Goal: Task Accomplishment & Management: Manage account settings

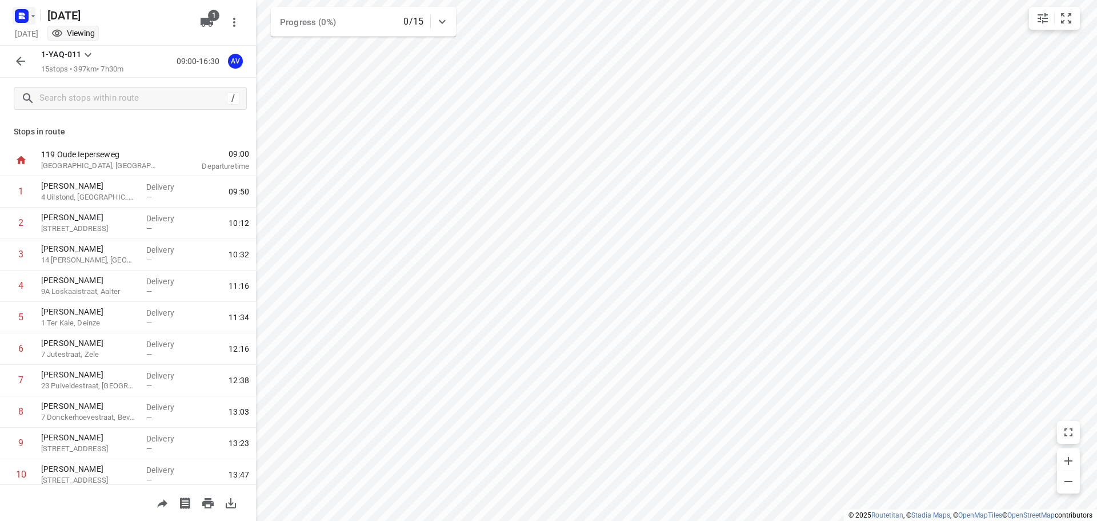
click at [29, 17] on icon "button" at bounding box center [33, 15] width 9 height 9
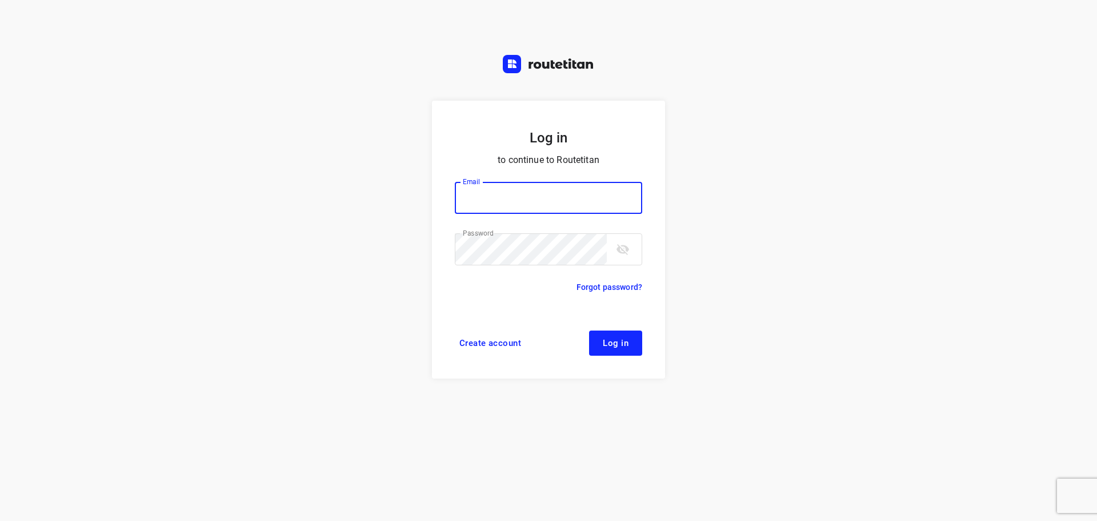
type input "[PERSON_NAME][EMAIL_ADDRESS][DOMAIN_NAME]"
click at [625, 338] on span "Log in" at bounding box center [616, 342] width 26 height 9
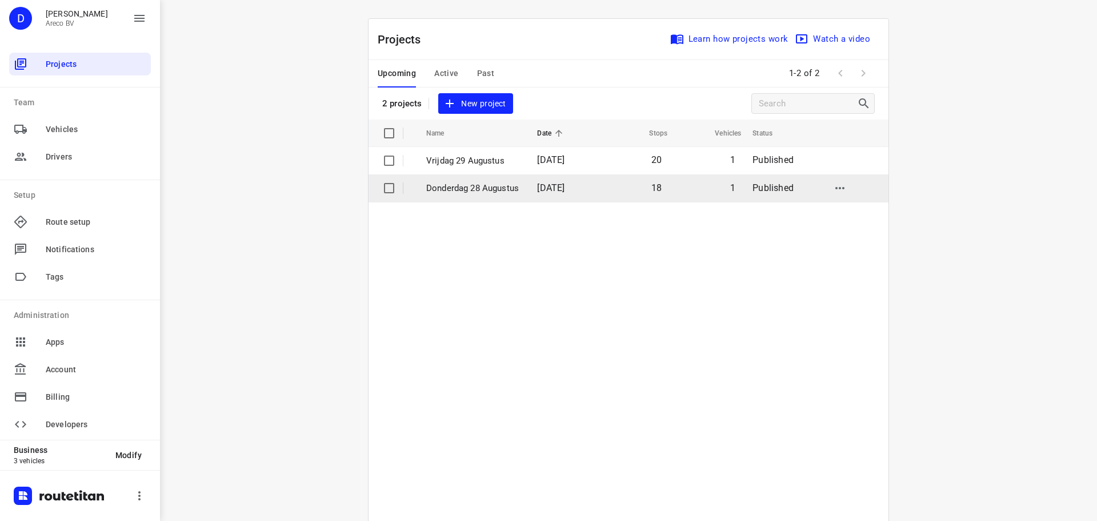
click at [486, 184] on p "Donderdag 28 Augustus" at bounding box center [473, 188] width 94 height 13
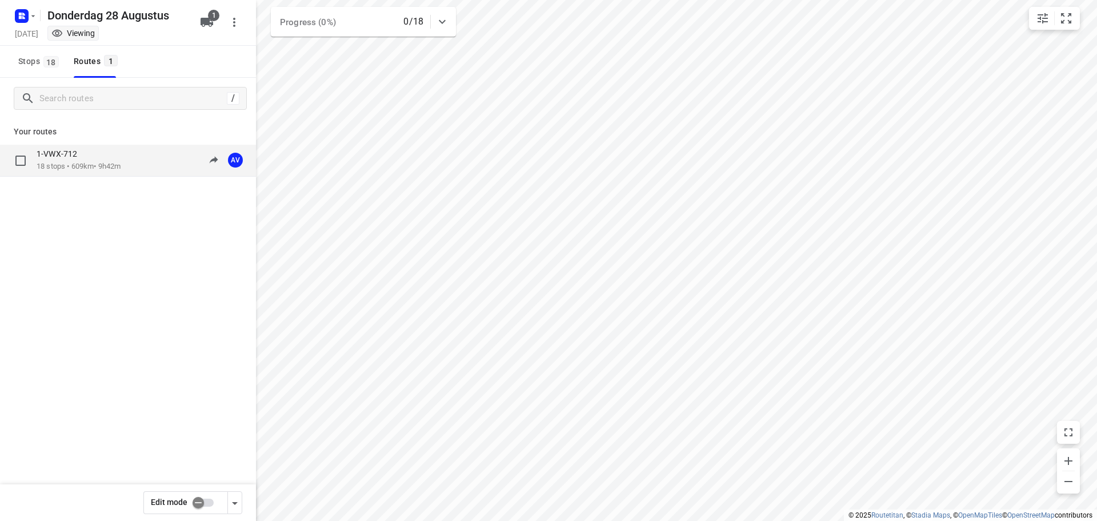
click at [133, 165] on div "1-VWX-712 18 stops • 609km • 9h42m 09:00-18:42 AV" at bounding box center [146, 160] width 219 height 23
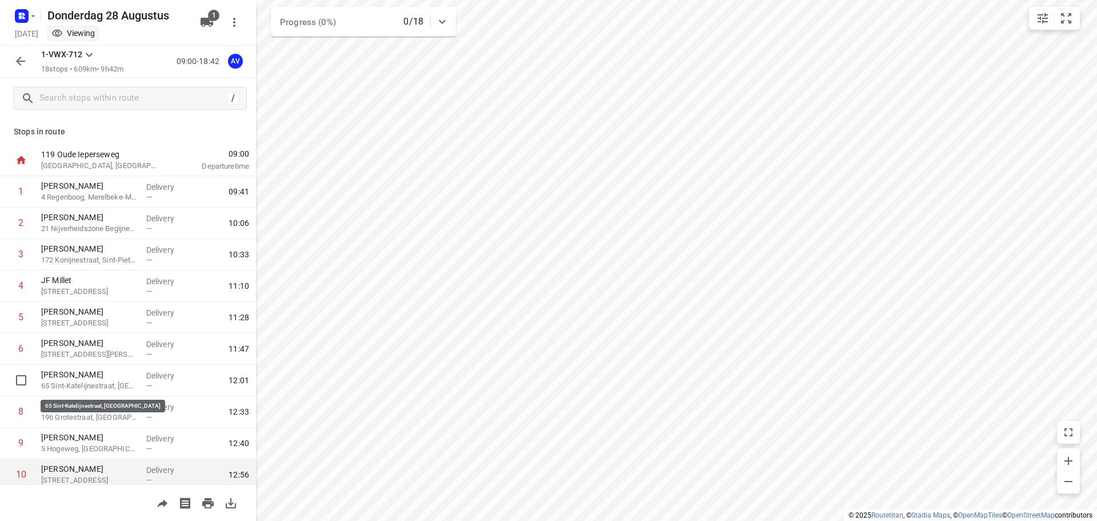
scroll to position [57, 0]
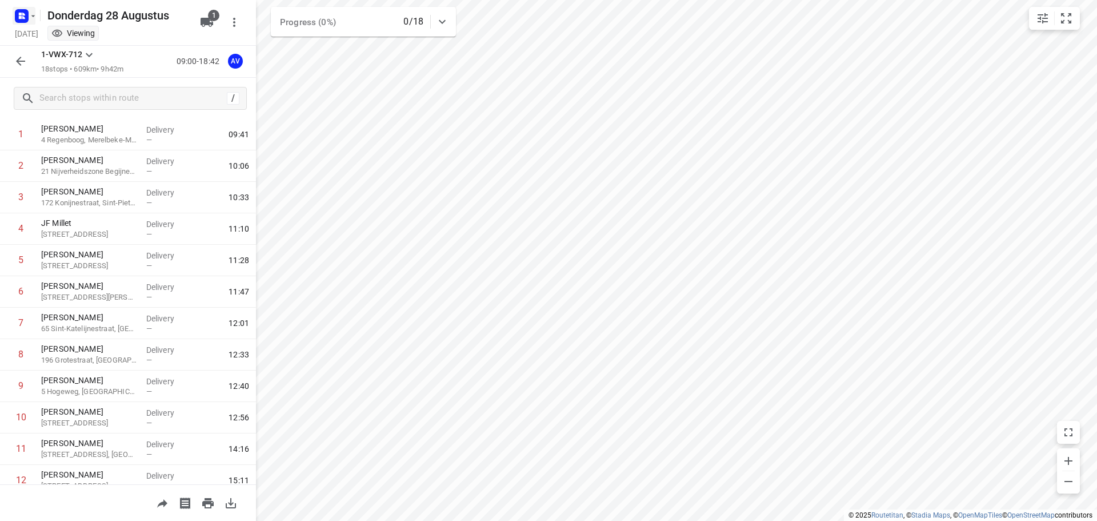
click at [26, 15] on rect "button" at bounding box center [22, 16] width 14 height 14
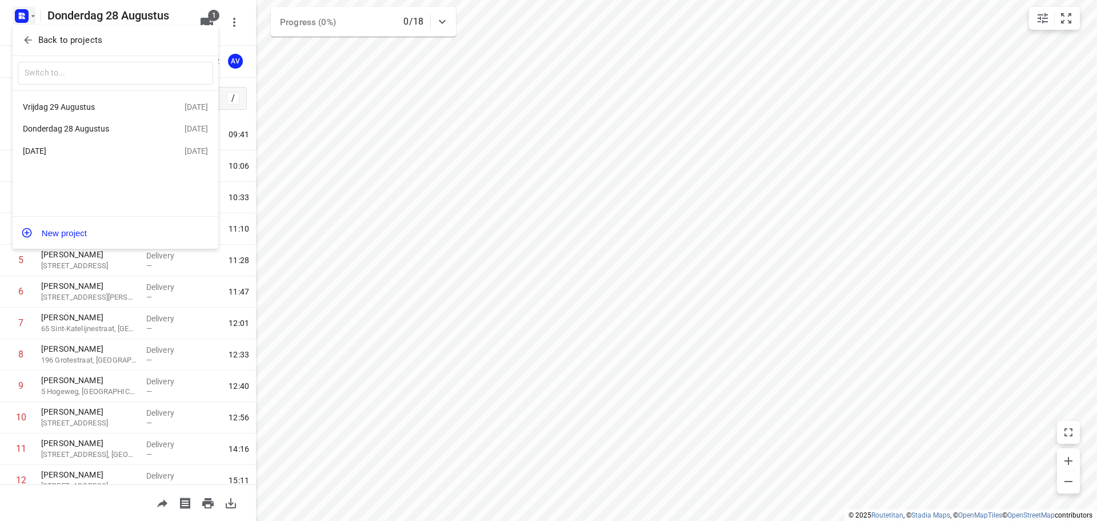
click at [111, 108] on div "Vrijdag 29 Augustus" at bounding box center [88, 106] width 131 height 9
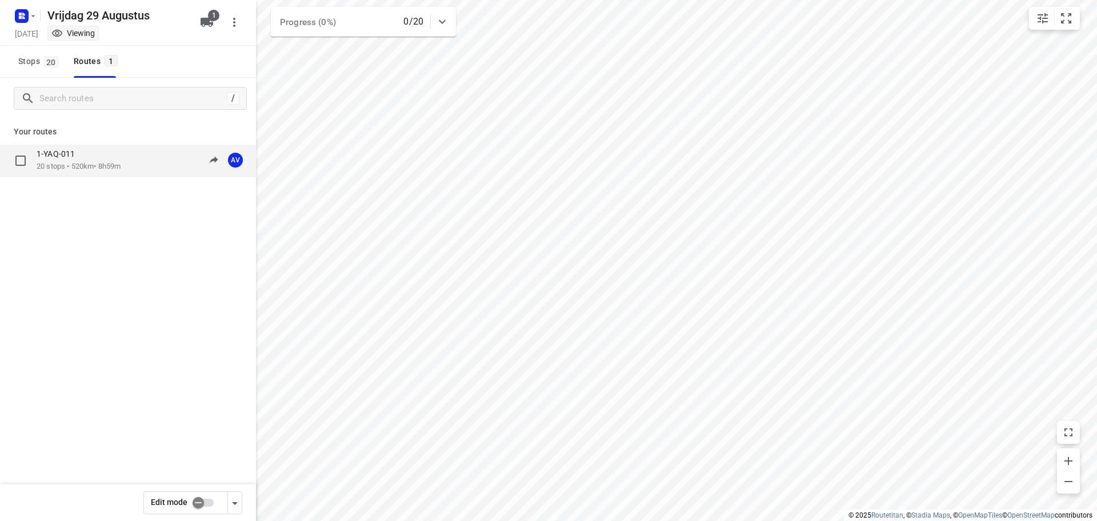
click at [111, 151] on div "1-YAQ-011" at bounding box center [79, 155] width 84 height 13
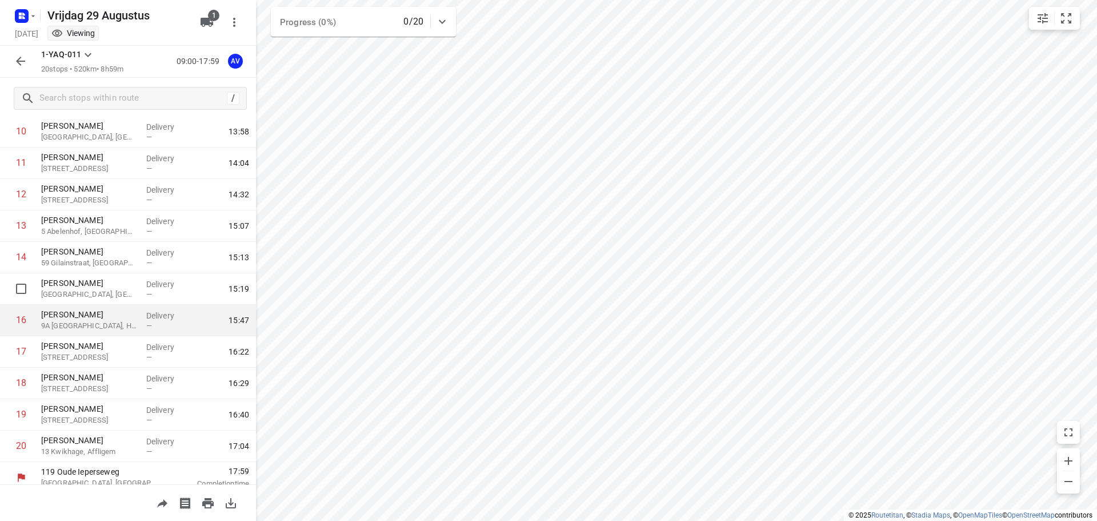
scroll to position [352, 0]
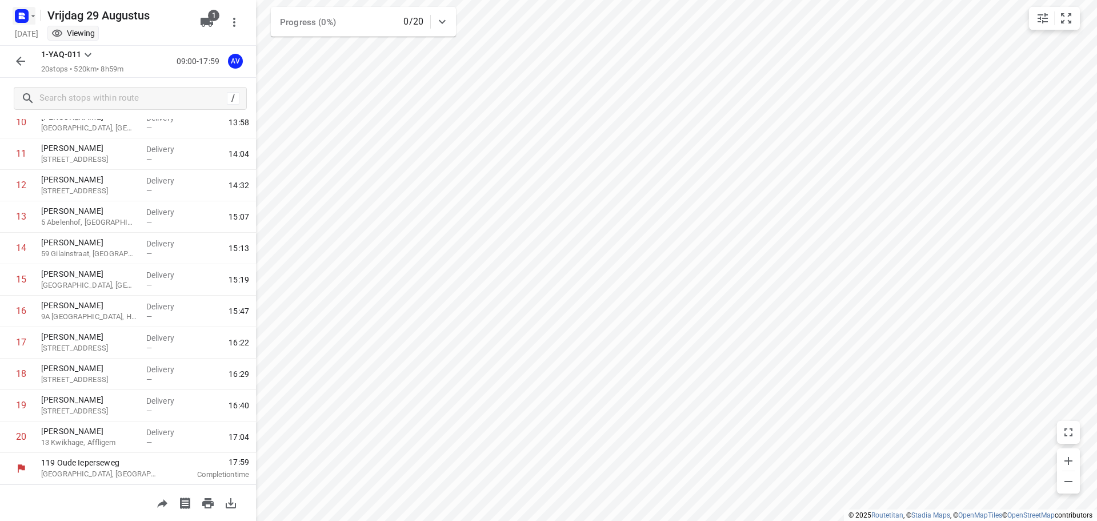
click at [22, 19] on rect "button" at bounding box center [22, 16] width 14 height 14
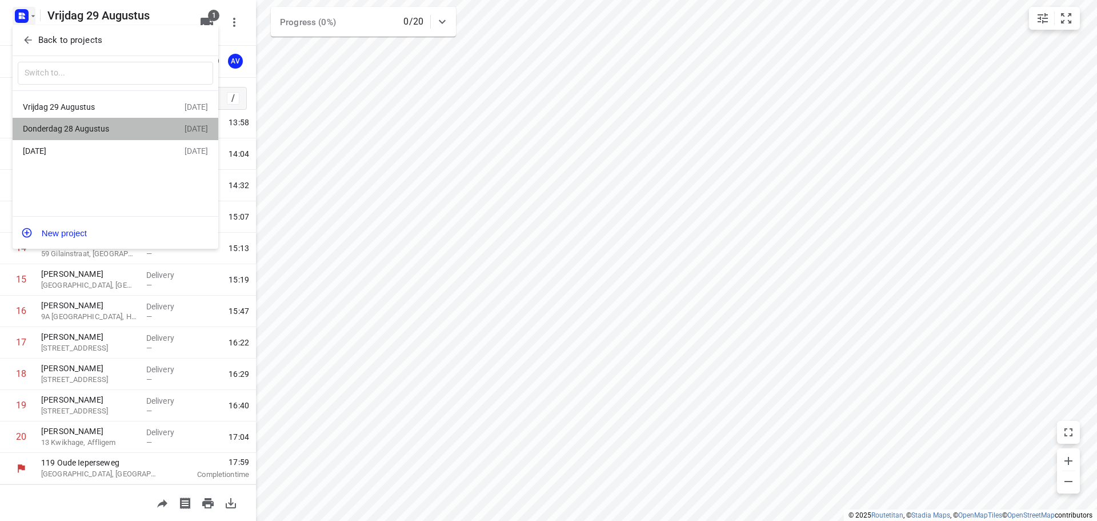
click at [96, 129] on div "Donderdag 28 Augustus" at bounding box center [88, 128] width 131 height 9
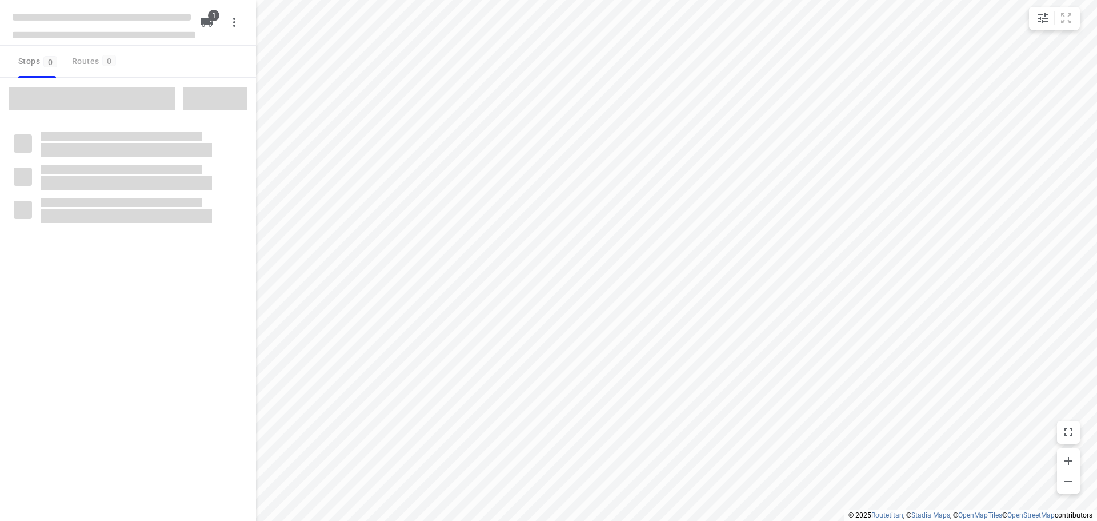
type input "distance"
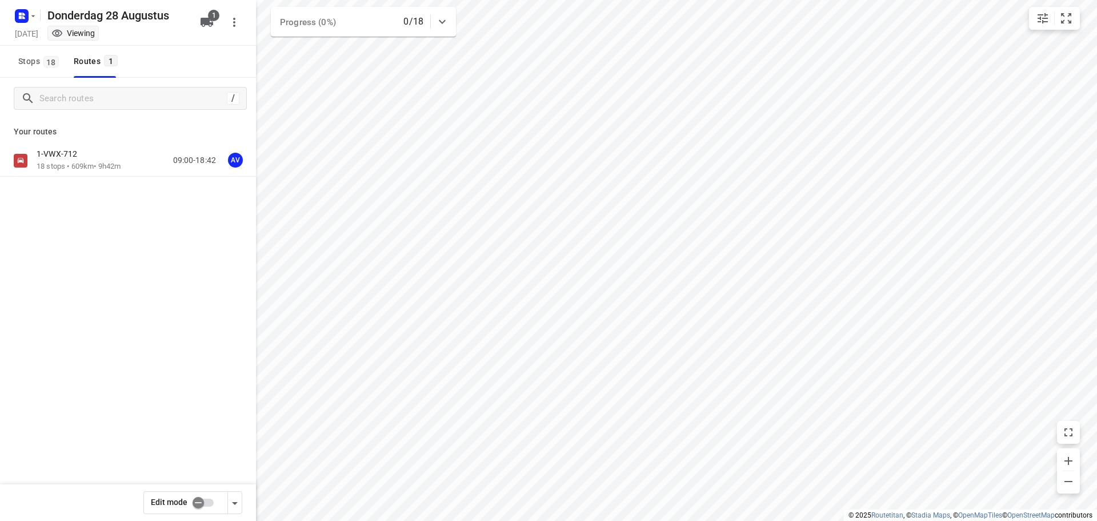
click at [207, 503] on input "checkbox" at bounding box center [198, 502] width 65 height 22
checkbox input "true"
click at [147, 160] on div "1-VWX-712 18 stops • 609km • 9h42m 09:00-18:42 AV" at bounding box center [146, 160] width 219 height 23
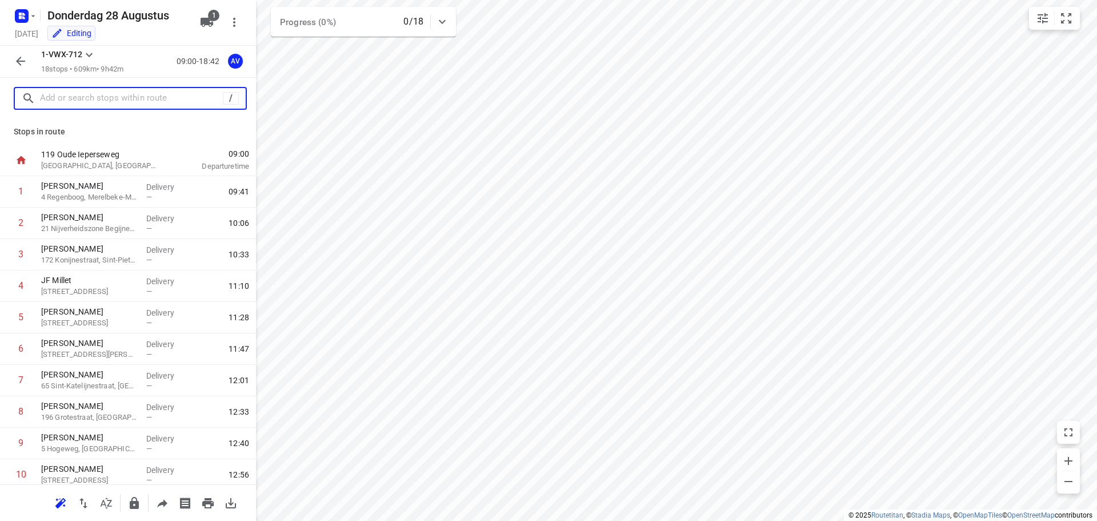
click at [108, 100] on input "text" at bounding box center [131, 99] width 183 height 18
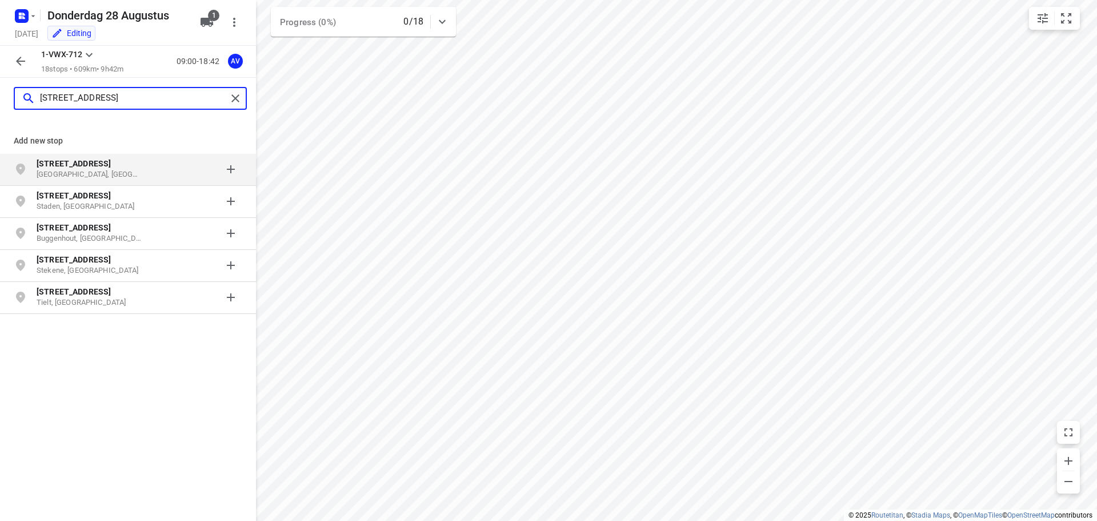
type input "kasteelstraat 40"
click at [113, 173] on p "Lennik, België" at bounding box center [89, 174] width 105 height 11
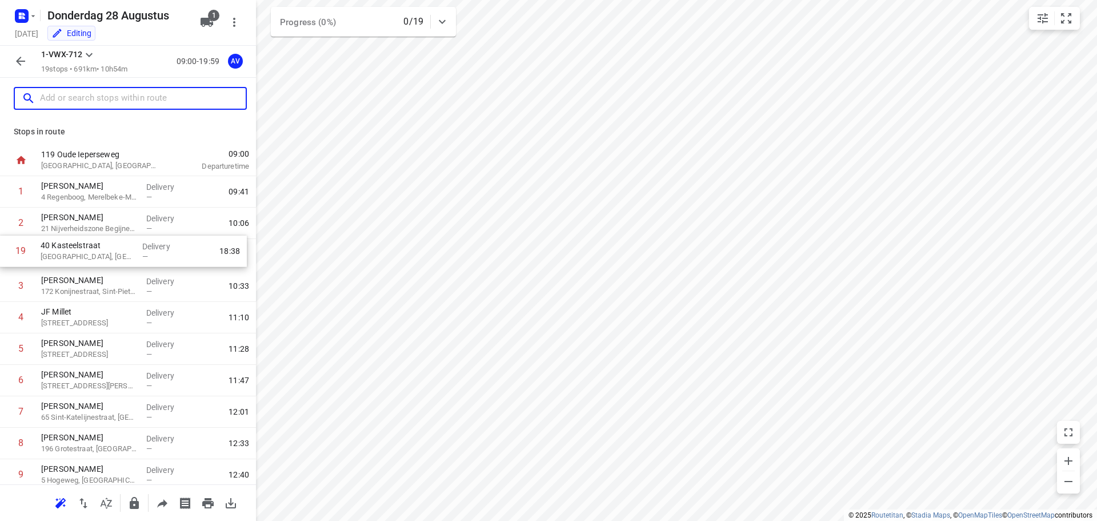
drag, startPoint x: 7, startPoint y: 439, endPoint x: 7, endPoint y: 248, distance: 190.9
click at [7, 248] on div "1 Ronald Van Laere 4 Regenboog, Merelbeke-Melle Delivery — 09:41 2 Davy Baten 2…" at bounding box center [128, 474] width 256 height 597
click at [111, 261] on p "Lennik, Belgium" at bounding box center [89, 259] width 96 height 11
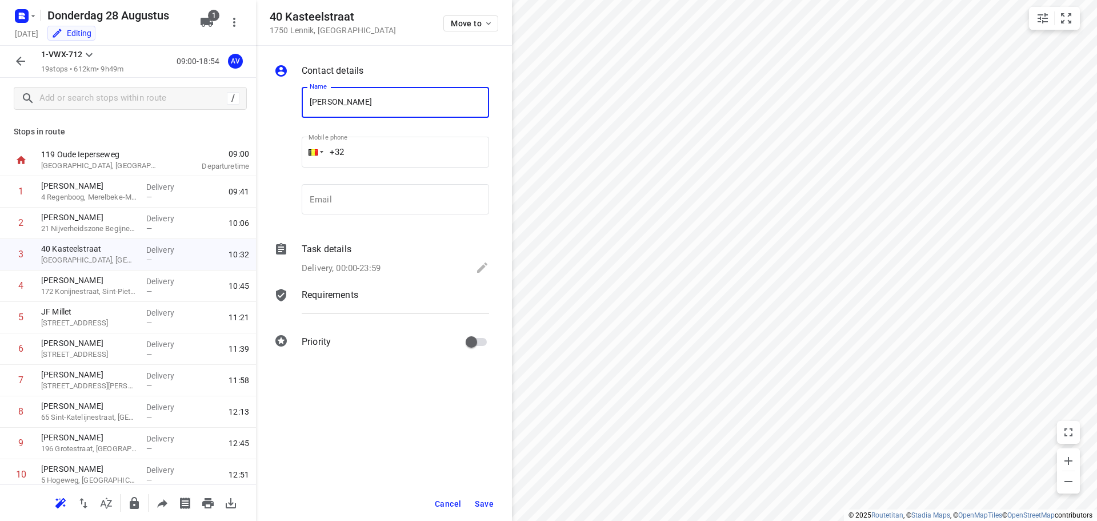
type input "Peter Van Der Branden"
click at [389, 154] on input "+32" at bounding box center [395, 152] width 187 height 31
paste input "493315150"
type input "+32 493315150"
click at [370, 263] on p "Delivery, 00:00-23:59" at bounding box center [341, 268] width 79 height 13
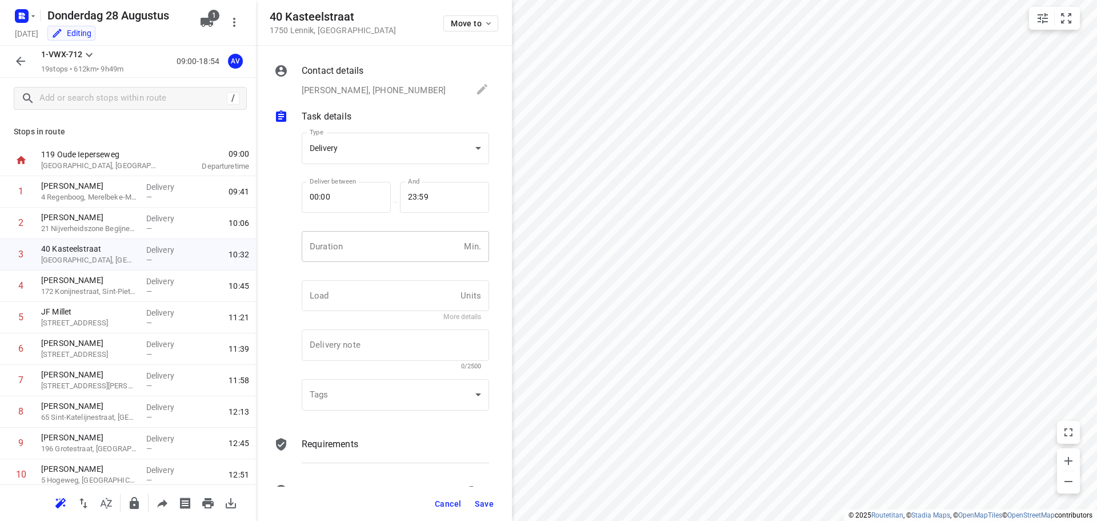
click at [351, 244] on input "number" at bounding box center [381, 246] width 158 height 31
type input "1"
click at [486, 501] on span "Save" at bounding box center [484, 503] width 19 height 9
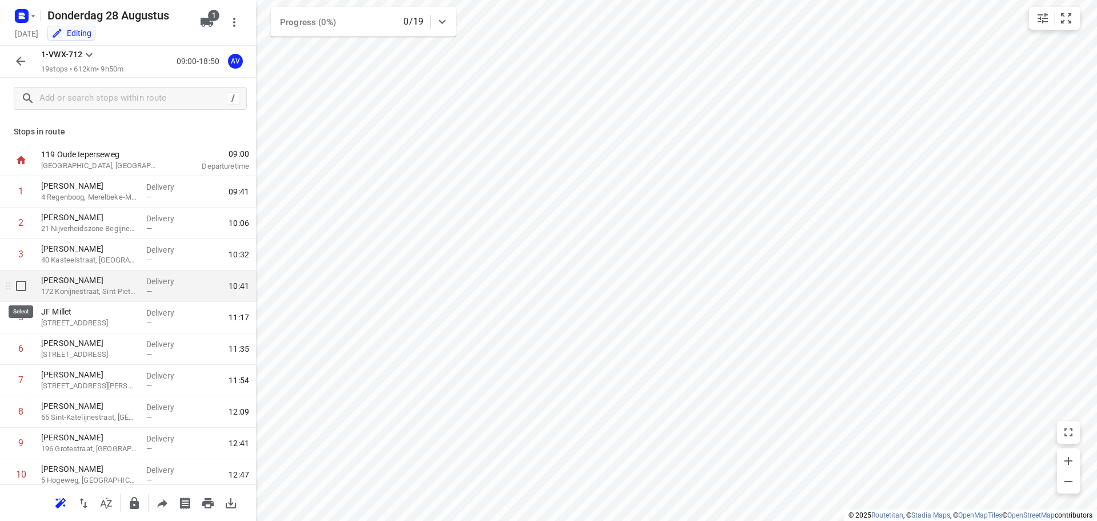
click at [18, 284] on input "checkbox" at bounding box center [21, 285] width 23 height 23
checkbox input "true"
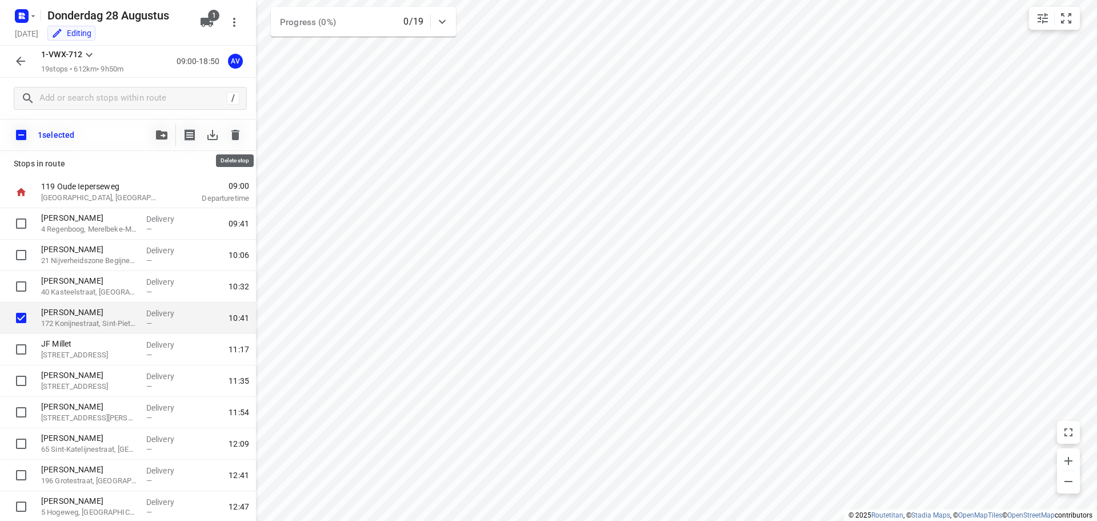
click at [234, 133] on icon "button" at bounding box center [235, 135] width 8 height 10
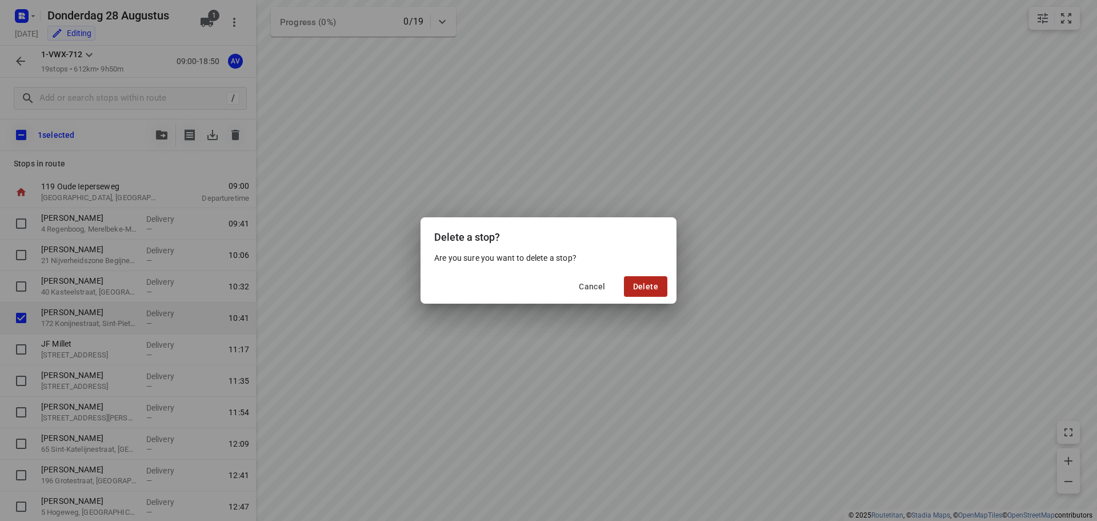
click at [641, 284] on span "Delete" at bounding box center [645, 286] width 25 height 9
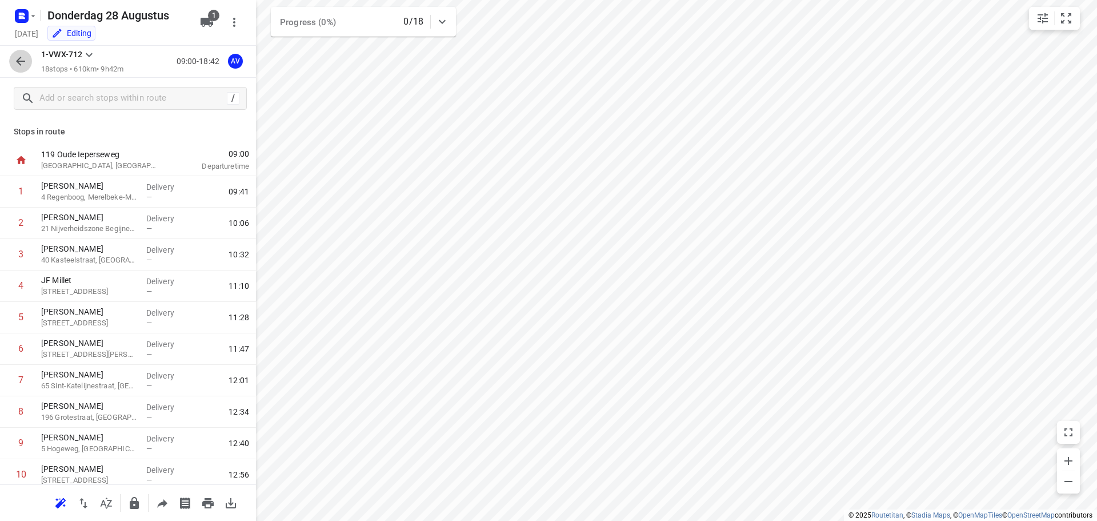
click at [25, 55] on icon "button" at bounding box center [21, 61] width 14 height 14
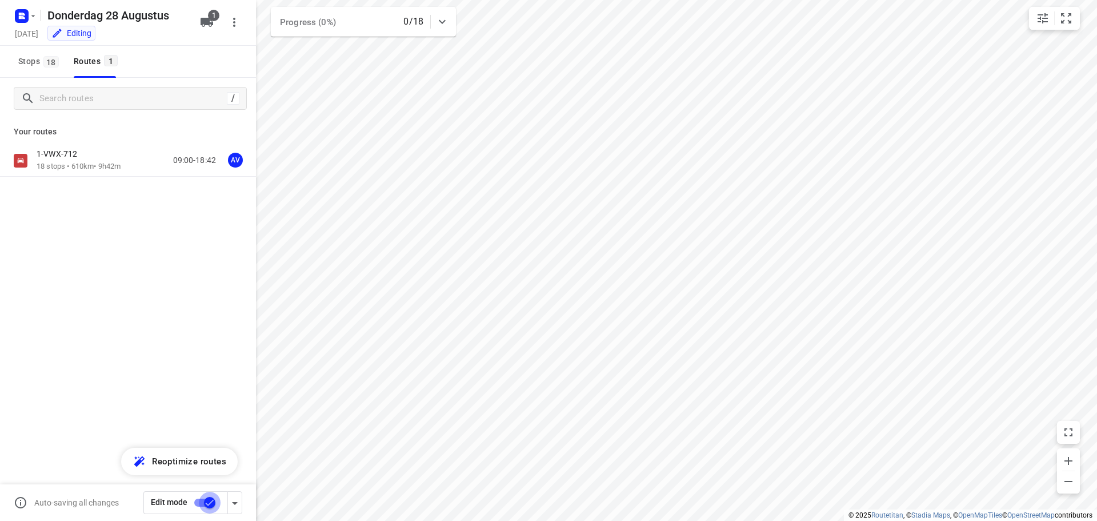
click at [202, 503] on input "checkbox" at bounding box center [209, 502] width 65 height 22
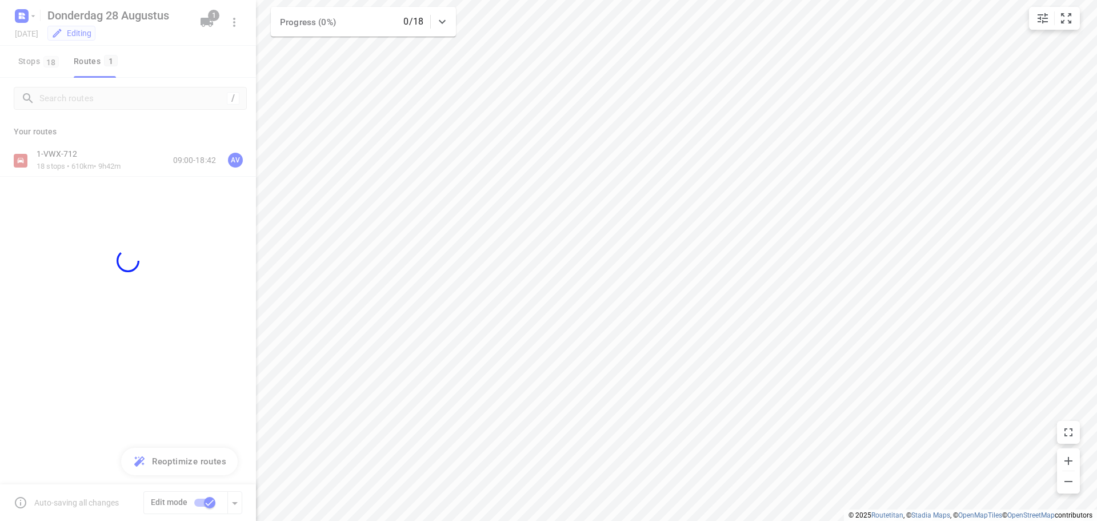
checkbox input "false"
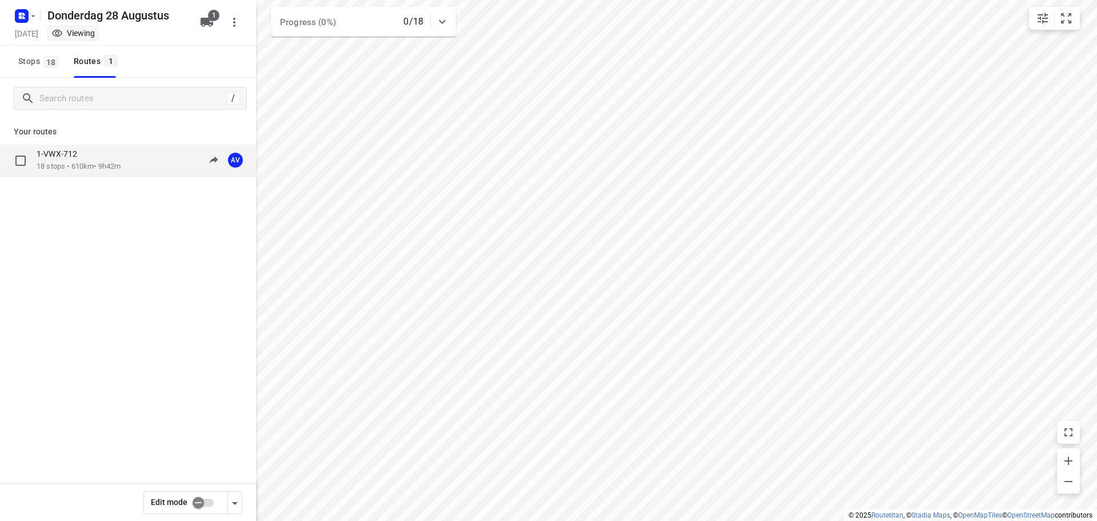
click at [135, 161] on div "1-VWX-712 18 stops • 610km • 9h42m 09:00-18:42 AV" at bounding box center [146, 160] width 219 height 23
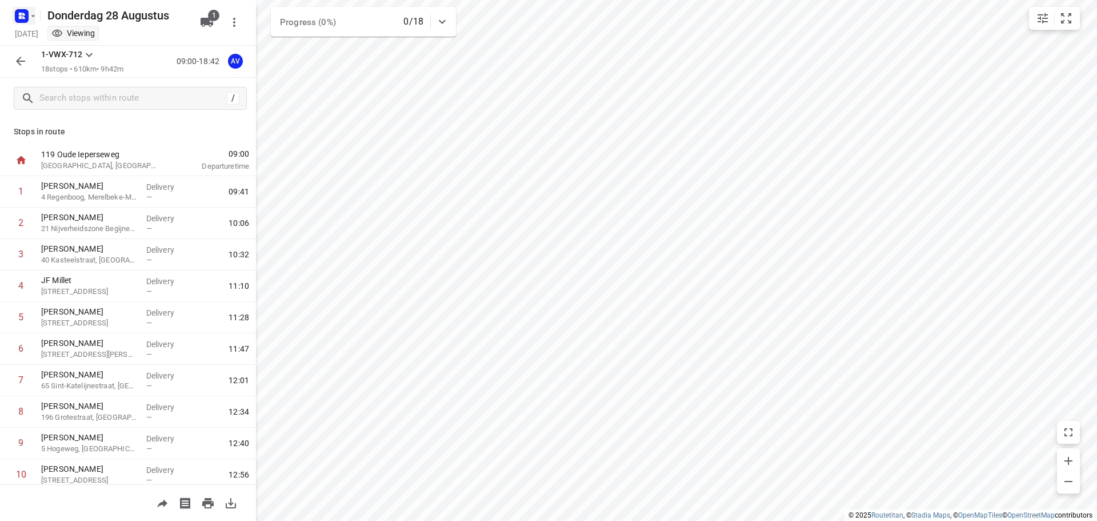
click at [31, 17] on icon "button" at bounding box center [33, 15] width 9 height 9
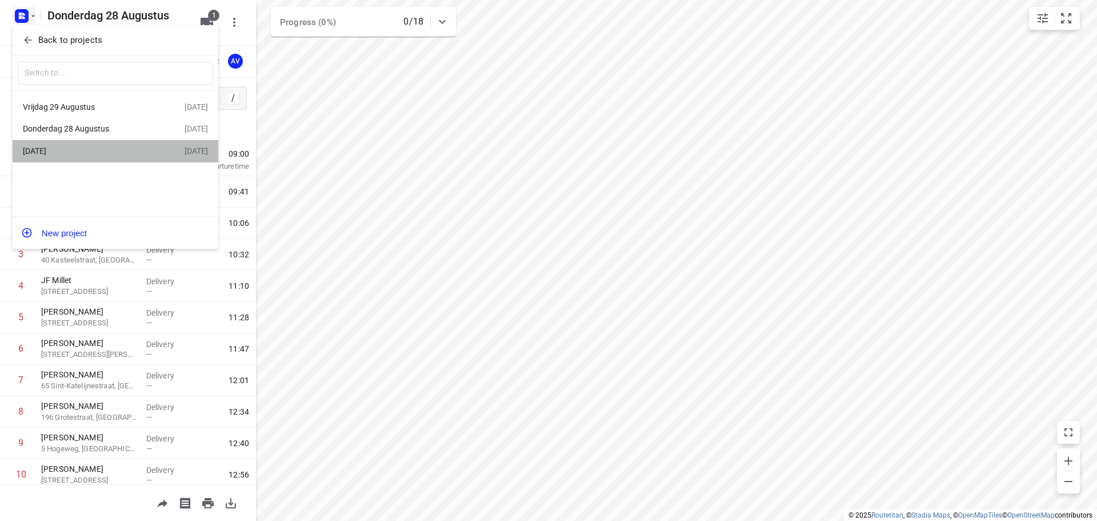
click at [99, 151] on div "[DATE]" at bounding box center [88, 150] width 131 height 9
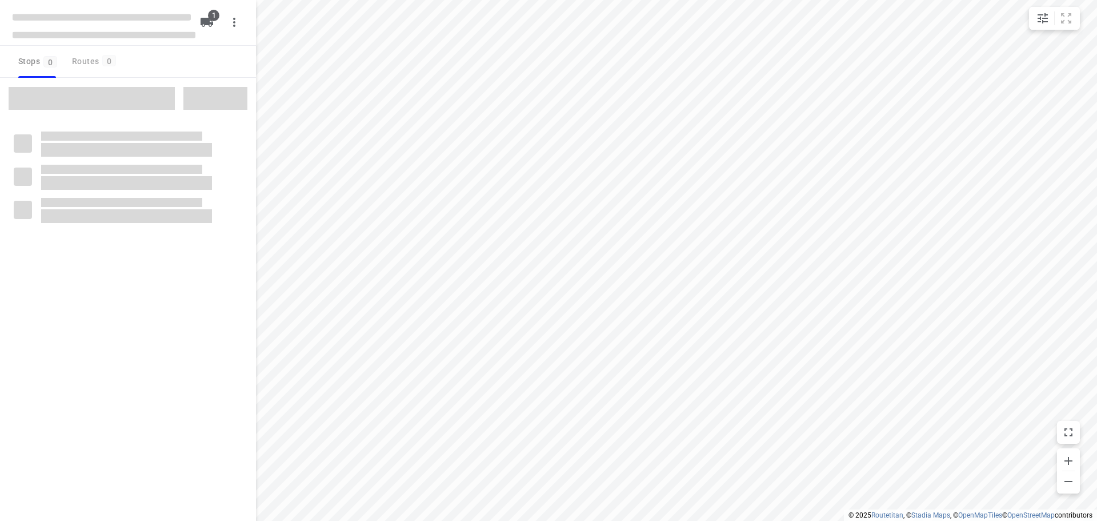
type input "distance"
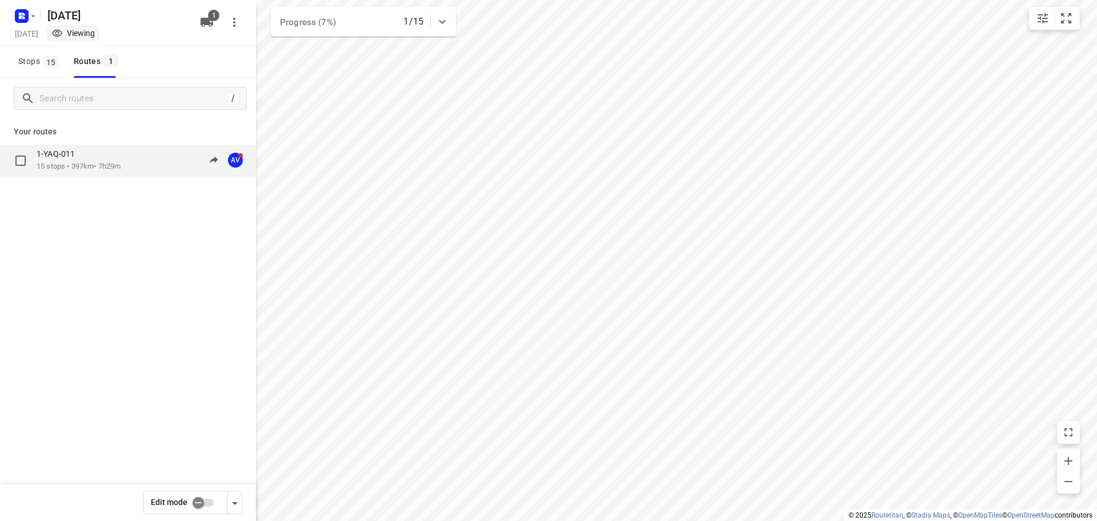
click at [127, 161] on div "1-YAQ-011 15 stops • 397km • 7h29m 09:03-16:30 AV" at bounding box center [146, 160] width 219 height 23
